Goal: Task Accomplishment & Management: Manage account settings

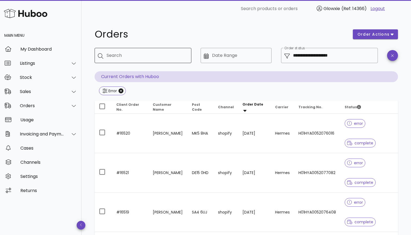
click at [151, 60] on div "Search" at bounding box center [146, 55] width 80 height 15
click at [339, 51] on div "**********" at bounding box center [333, 55] width 81 height 15
click at [45, 109] on div "Orders" at bounding box center [40, 105] width 81 height 14
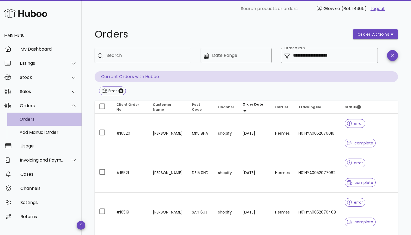
click at [33, 125] on div "Orders" at bounding box center [49, 119] width 58 height 12
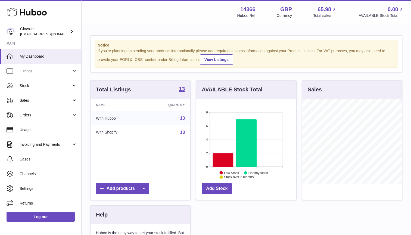
scroll to position [85, 100]
click at [37, 120] on link "Orders" at bounding box center [40, 115] width 81 height 15
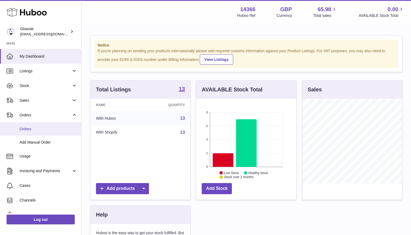
click at [34, 127] on span "Orders" at bounding box center [49, 128] width 58 height 5
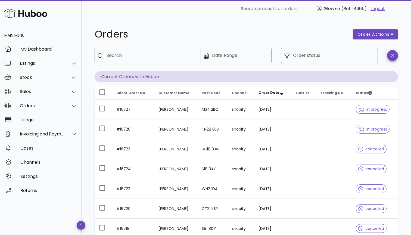
click at [122, 51] on input "Search" at bounding box center [146, 55] width 80 height 9
type input "*****"
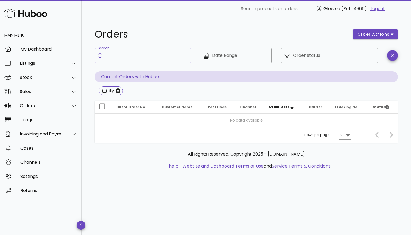
paste input "**********"
type input "**********"
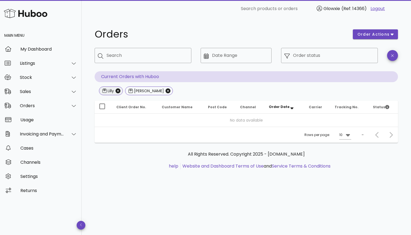
click at [121, 89] on span "Lilly" at bounding box center [111, 90] width 24 height 9
click at [119, 89] on icon "Close" at bounding box center [117, 90] width 5 height 5
click at [139, 90] on span "Lily Montgomery" at bounding box center [122, 91] width 40 height 8
click at [141, 90] on icon "Close" at bounding box center [141, 90] width 5 height 5
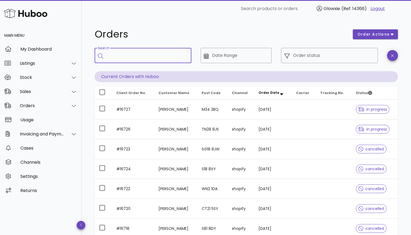
click at [115, 56] on input "Search" at bounding box center [146, 55] width 80 height 9
paste input "*****"
type input "*****"
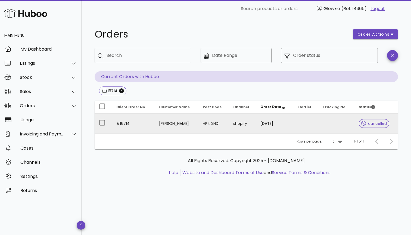
click at [196, 125] on td "Lilian Montgomery-Bond" at bounding box center [177, 124] width 44 height 20
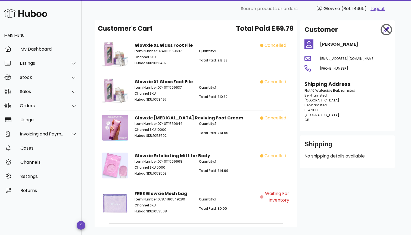
scroll to position [22, 0]
click at [23, 103] on div "Orders" at bounding box center [42, 105] width 44 height 5
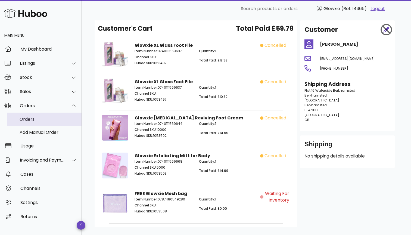
click at [24, 118] on div "Orders" at bounding box center [49, 119] width 58 height 5
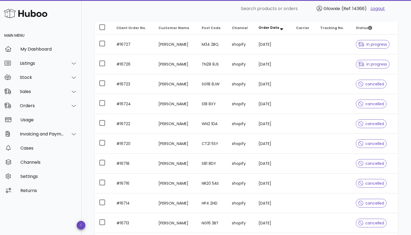
scroll to position [67, 0]
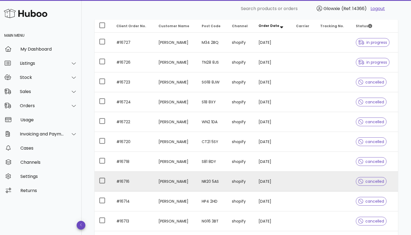
click at [197, 177] on td "[PERSON_NAME]" at bounding box center [175, 181] width 43 height 20
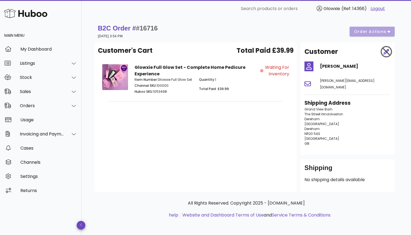
scroll to position [67, 0]
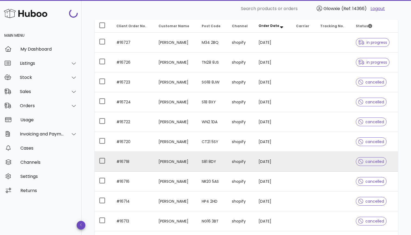
click at [197, 171] on td "[PERSON_NAME]" at bounding box center [175, 162] width 43 height 20
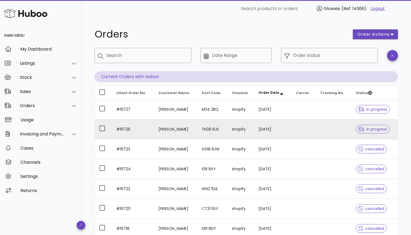
click at [197, 134] on td "[PERSON_NAME]" at bounding box center [175, 129] width 43 height 20
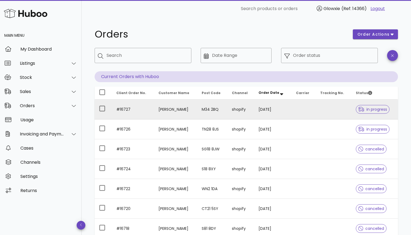
click at [183, 114] on td "[PERSON_NAME]" at bounding box center [175, 109] width 43 height 20
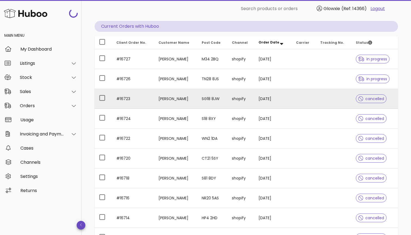
scroll to position [51, 0]
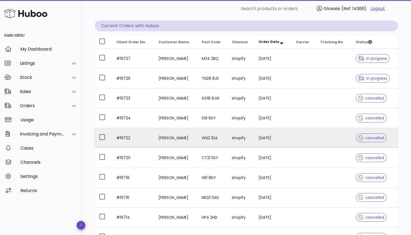
click at [197, 138] on td "[PERSON_NAME]" at bounding box center [175, 138] width 43 height 20
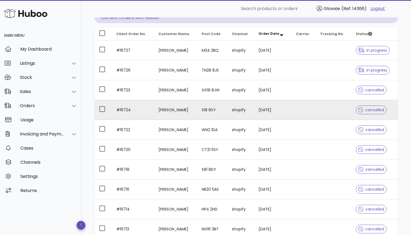
scroll to position [63, 0]
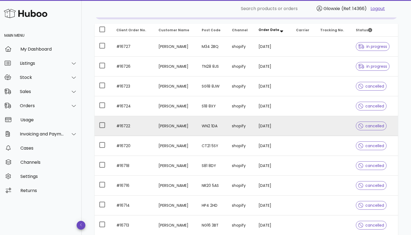
drag, startPoint x: 193, startPoint y: 127, endPoint x: 152, endPoint y: 125, distance: 41.6
click at [154, 125] on td "[PERSON_NAME]" at bounding box center [175, 126] width 43 height 20
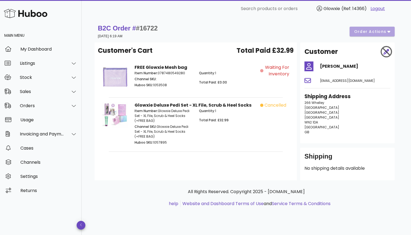
click at [334, 0] on div "​ Search products or orders Glowxie (Ref: 14366) Logout" at bounding box center [246, 8] width 320 height 17
drag, startPoint x: 363, startPoint y: 66, endPoint x: 320, endPoint y: 66, distance: 42.9
click at [320, 66] on h4 "[PERSON_NAME]" at bounding box center [355, 66] width 70 height 7
copy h4 "[PERSON_NAME]"
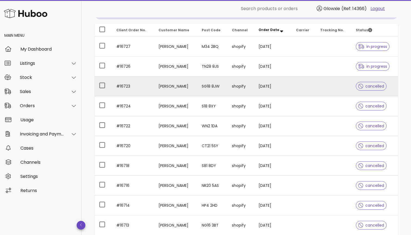
drag, startPoint x: 183, startPoint y: 87, endPoint x: 155, endPoint y: 86, distance: 28.3
click at [155, 86] on td "[PERSON_NAME]" at bounding box center [175, 86] width 43 height 20
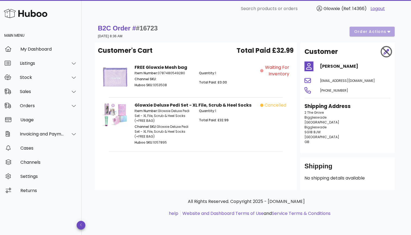
drag, startPoint x: 358, startPoint y: 68, endPoint x: 321, endPoint y: 67, distance: 36.9
click at [321, 67] on h4 "[PERSON_NAME]" at bounding box center [355, 66] width 70 height 7
copy h4 "[PERSON_NAME]"
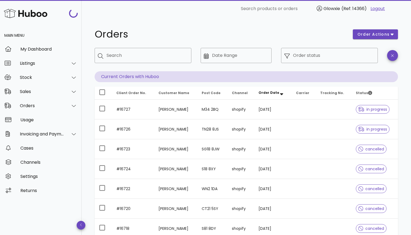
scroll to position [63, 0]
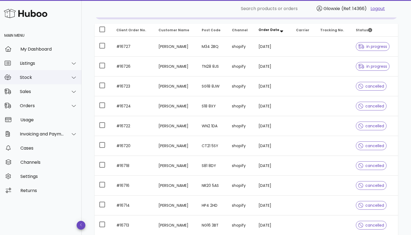
click at [37, 80] on div "Stock" at bounding box center [40, 77] width 81 height 14
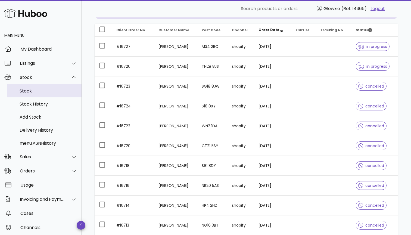
click at [29, 91] on div "Stock" at bounding box center [49, 90] width 58 height 5
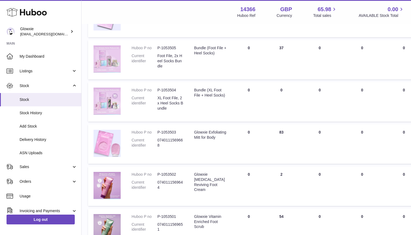
scroll to position [219, 2]
